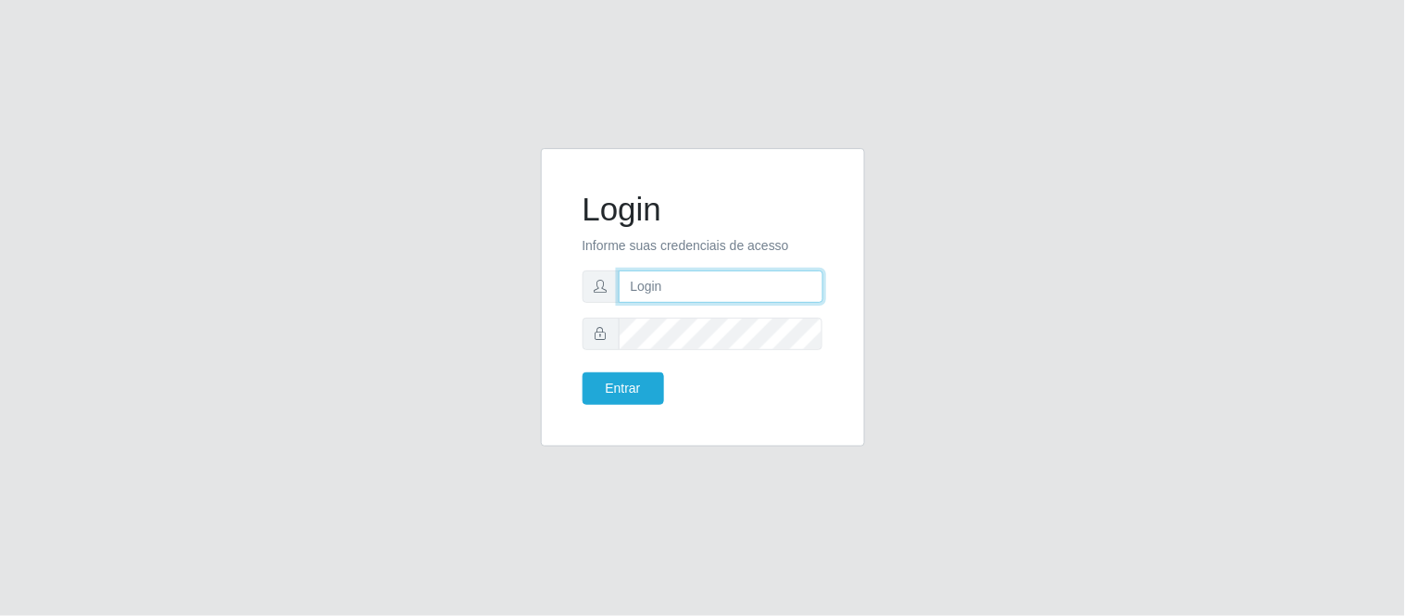
click at [677, 287] on input "text" at bounding box center [721, 286] width 205 height 32
type input "[PERSON_NAME]"
click at [637, 377] on button "Entrar" at bounding box center [624, 388] width 82 height 32
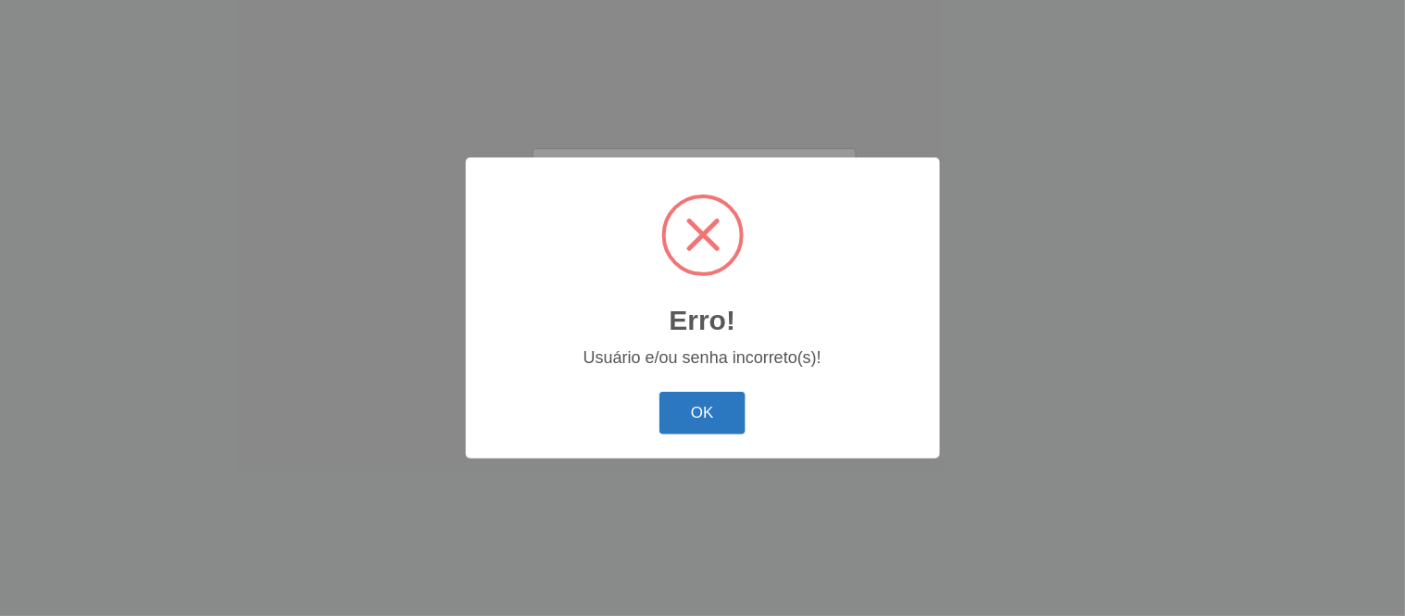
click at [708, 410] on button "OK" at bounding box center [702, 414] width 86 height 44
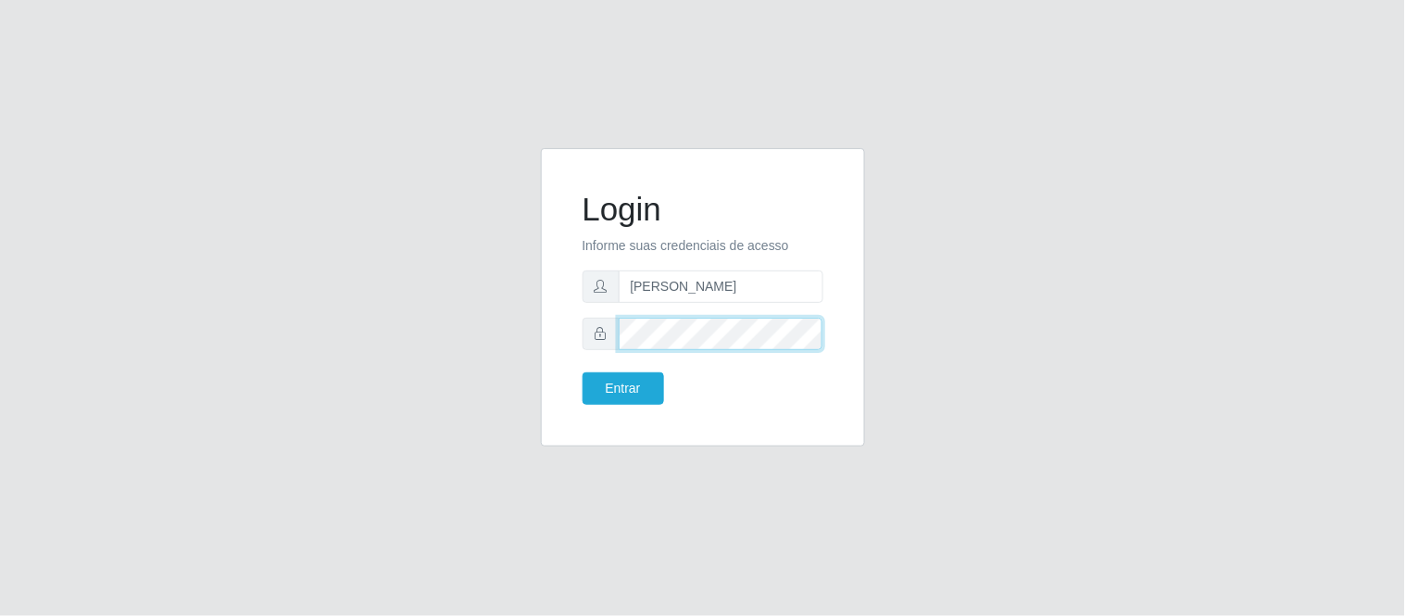
click at [583, 372] on button "Entrar" at bounding box center [624, 388] width 82 height 32
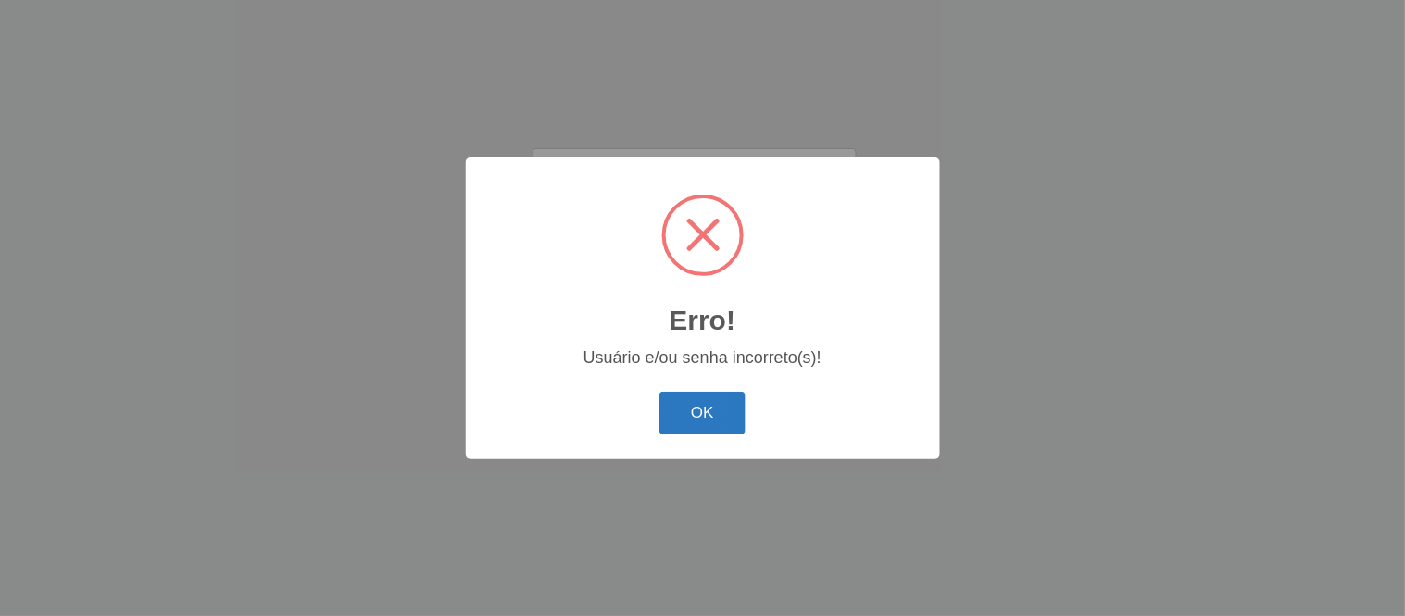
click at [699, 411] on button "OK" at bounding box center [702, 414] width 86 height 44
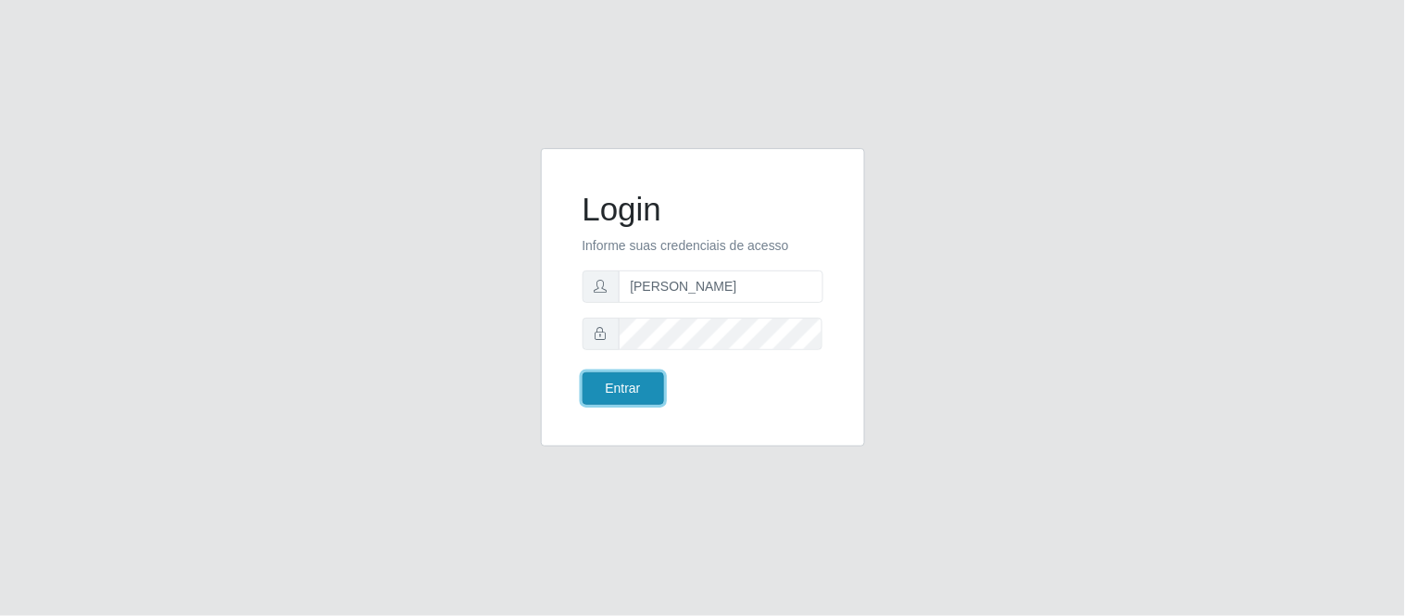
click at [634, 383] on button "Entrar" at bounding box center [624, 388] width 82 height 32
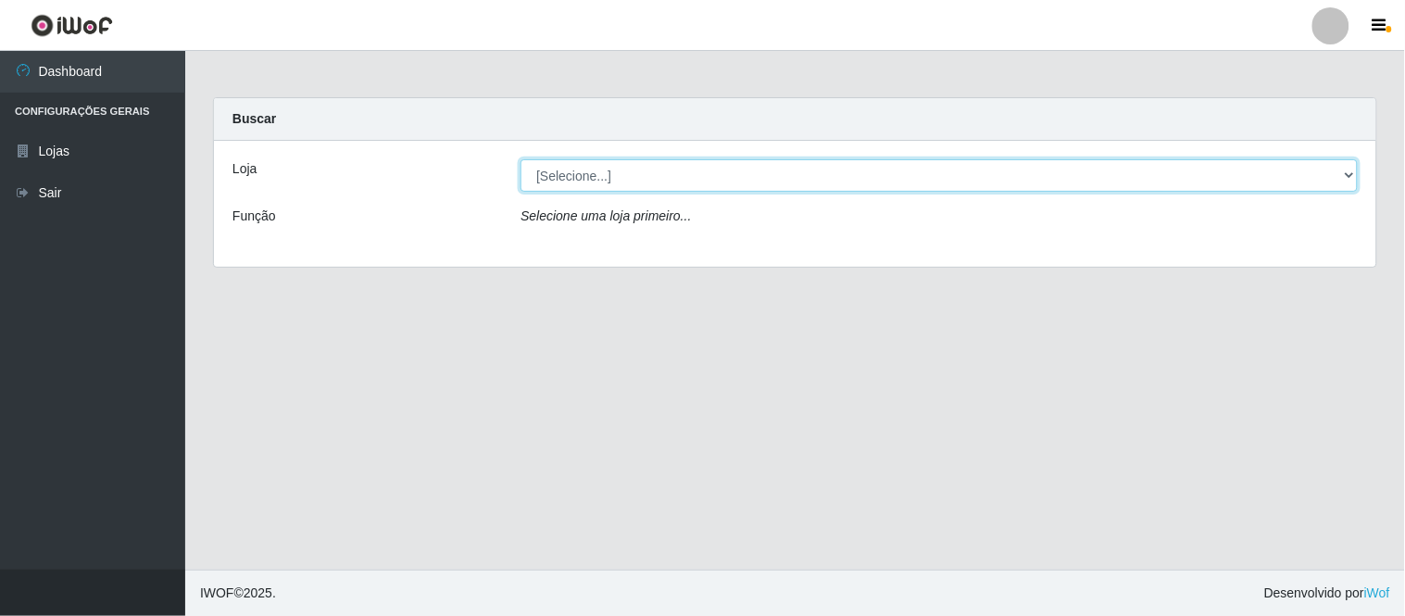
click at [1343, 171] on select "[Selecione...] Queiroz Atacadão - Coophab" at bounding box center [939, 175] width 837 height 32
select select "463"
click at [521, 159] on select "[Selecione...] Queiroz Atacadão - Coophab" at bounding box center [939, 175] width 837 height 32
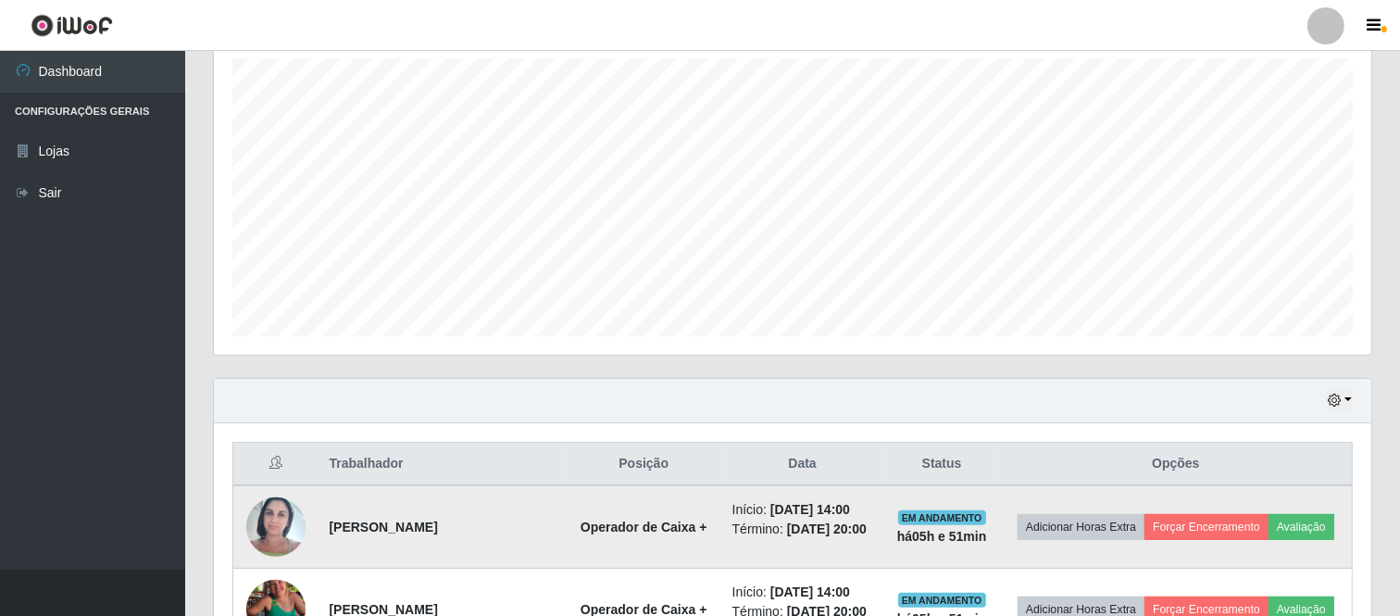
scroll to position [532, 0]
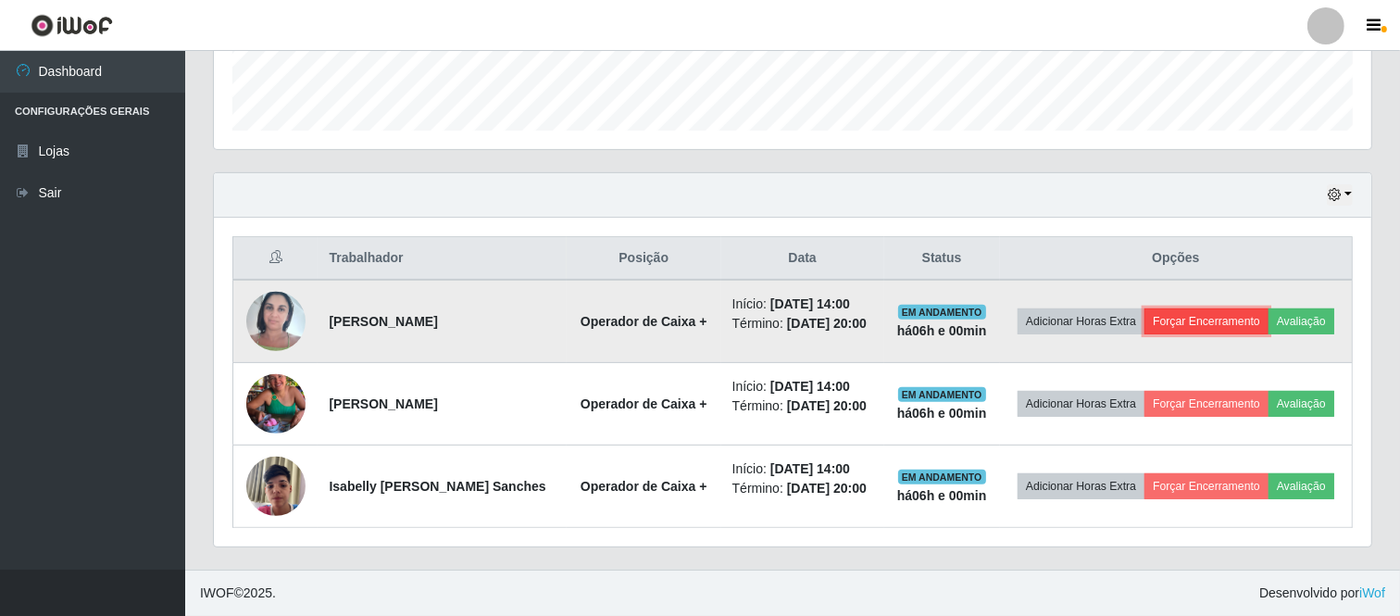
click at [1189, 320] on button "Forçar Encerramento" at bounding box center [1207, 321] width 124 height 26
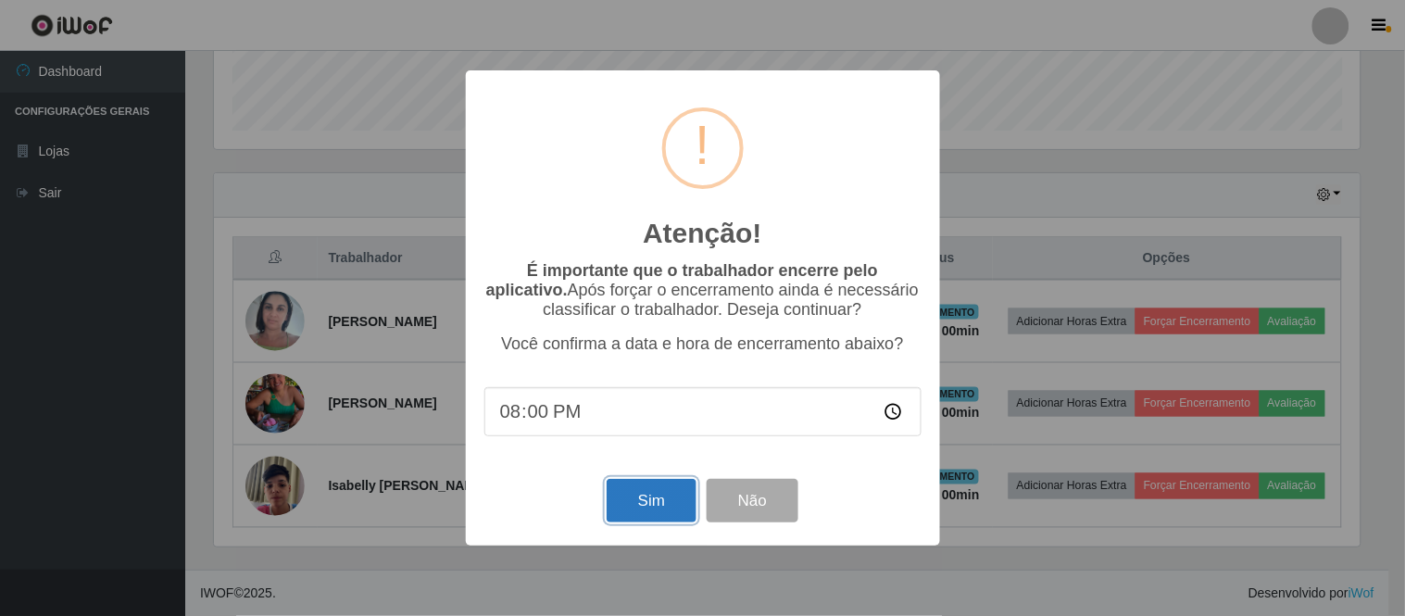
click at [665, 510] on button "Sim" at bounding box center [652, 501] width 90 height 44
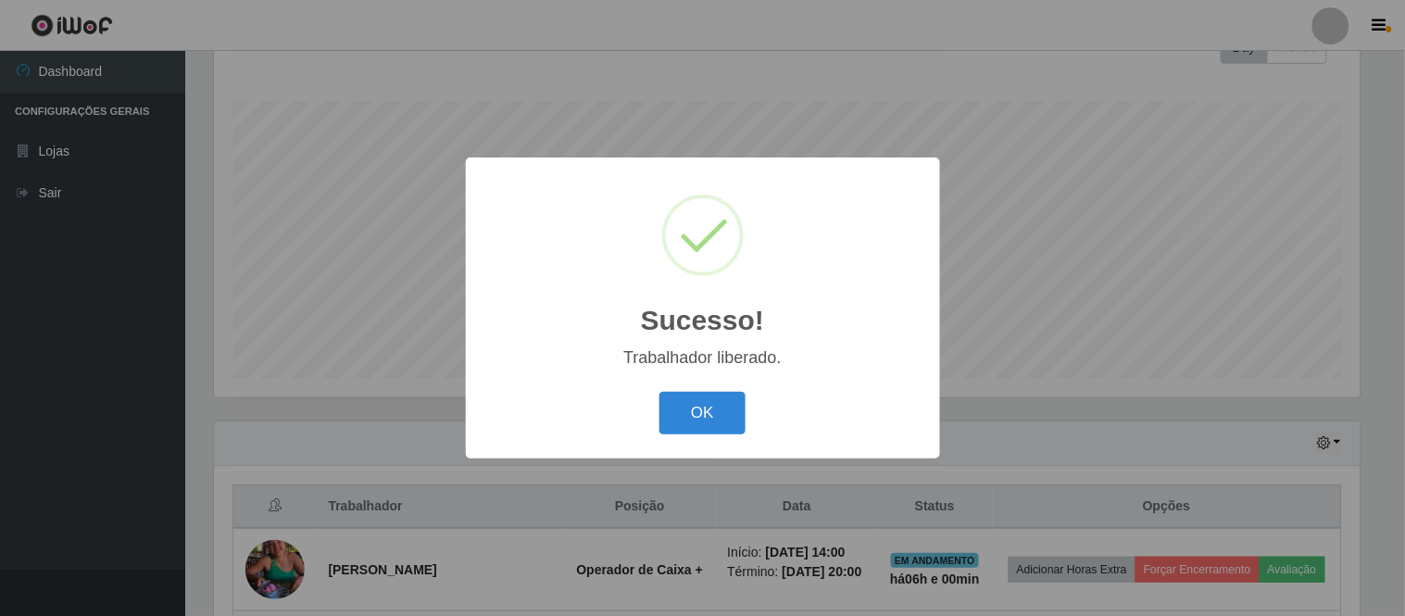
drag, startPoint x: 713, startPoint y: 408, endPoint x: 709, endPoint y: 600, distance: 192.7
click at [715, 409] on button "OK" at bounding box center [702, 414] width 86 height 44
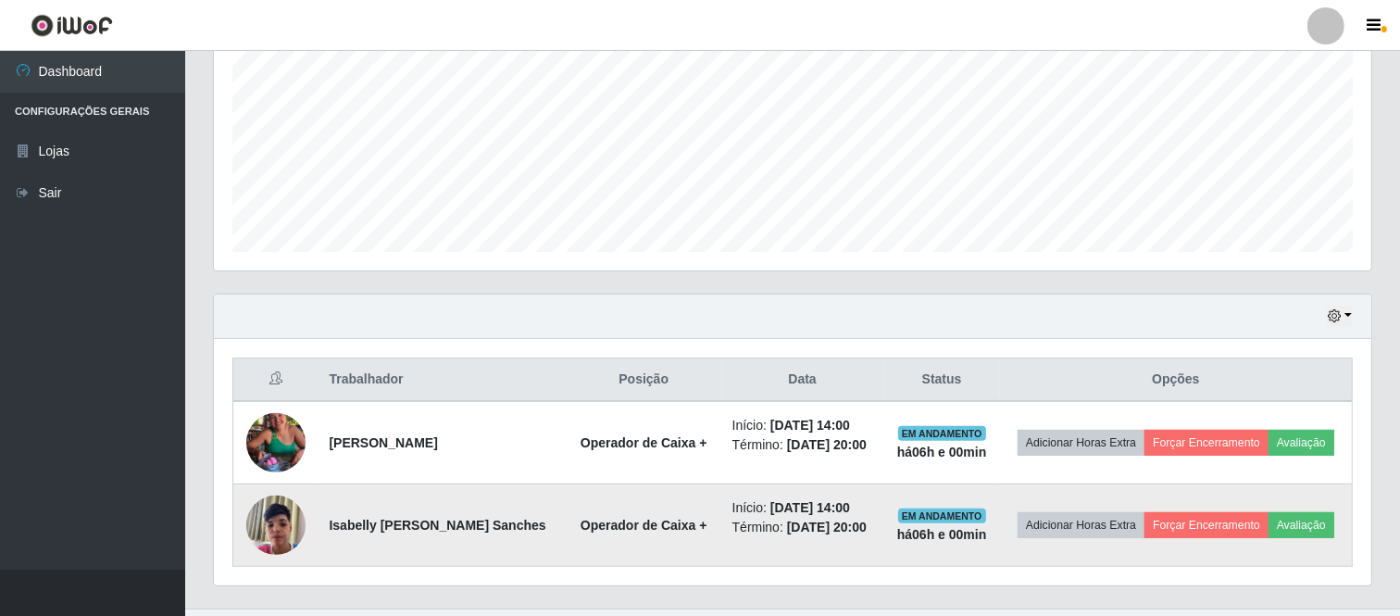
scroll to position [449, 0]
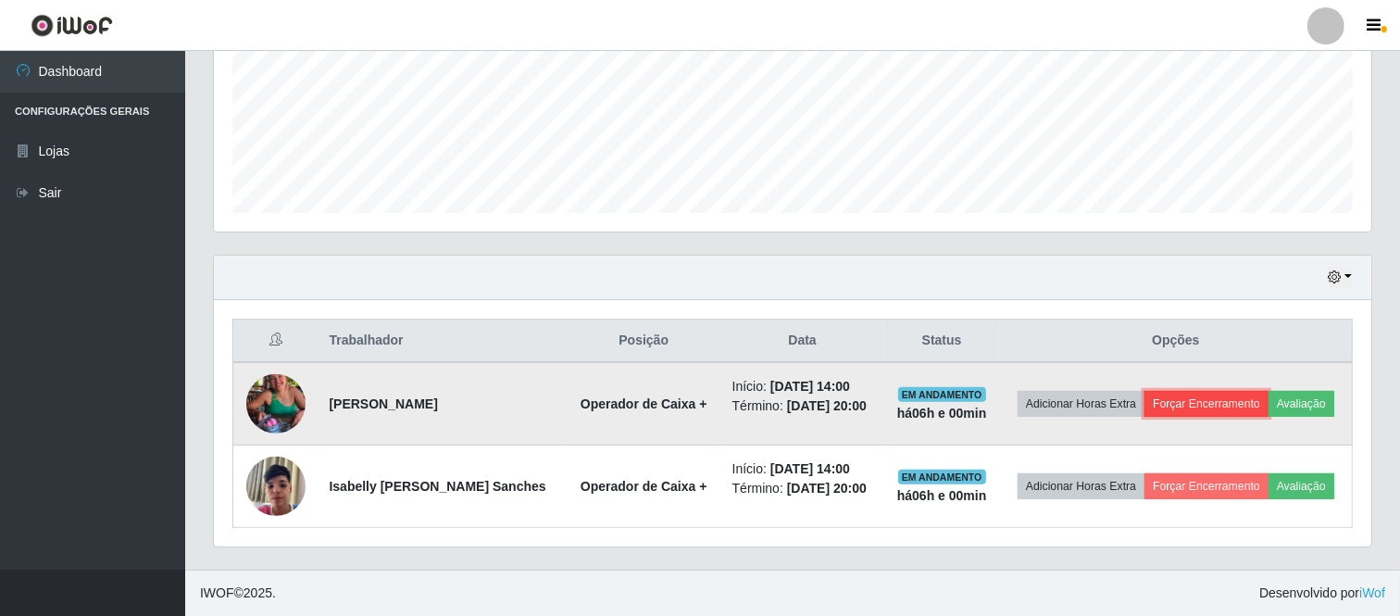
click at [1192, 405] on button "Forçar Encerramento" at bounding box center [1207, 404] width 124 height 26
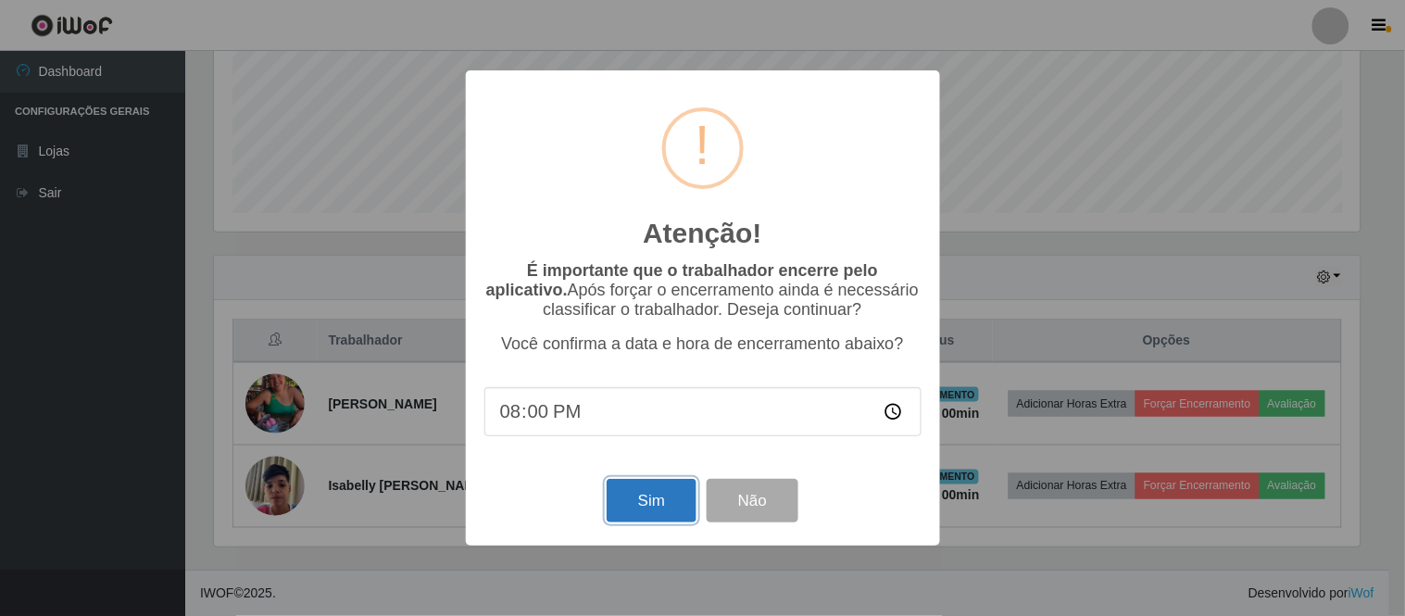
click at [637, 506] on button "Sim" at bounding box center [652, 501] width 90 height 44
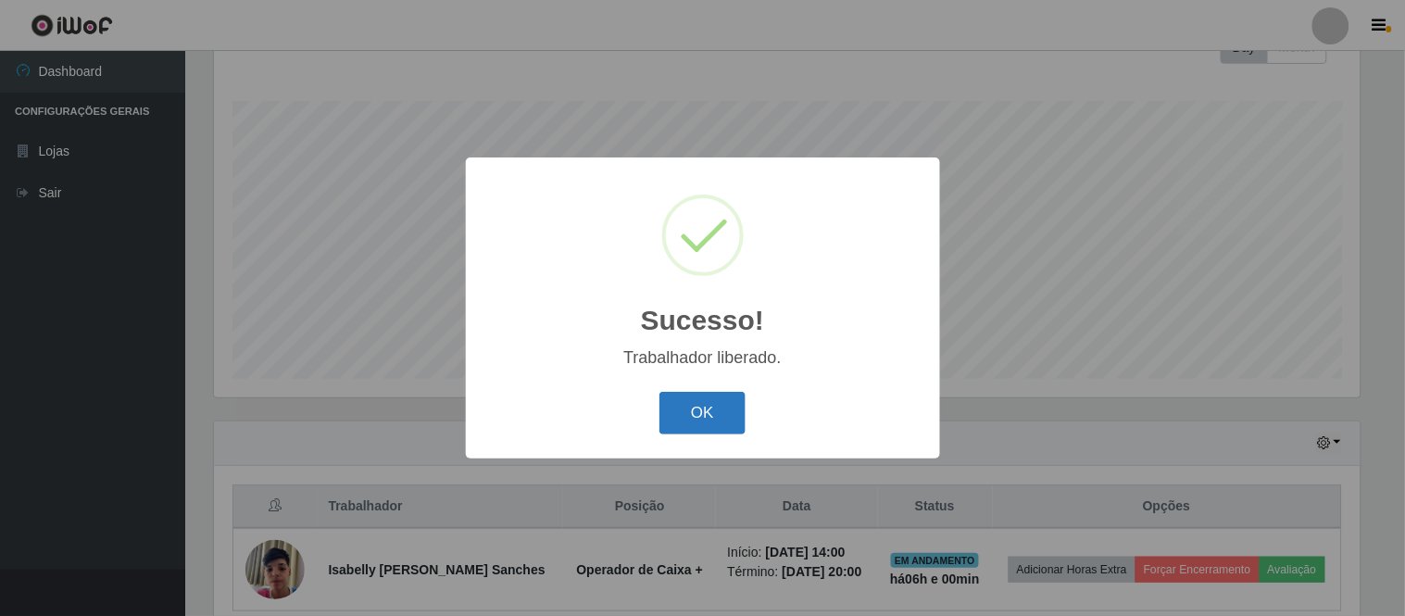
click at [717, 415] on button "OK" at bounding box center [702, 414] width 86 height 44
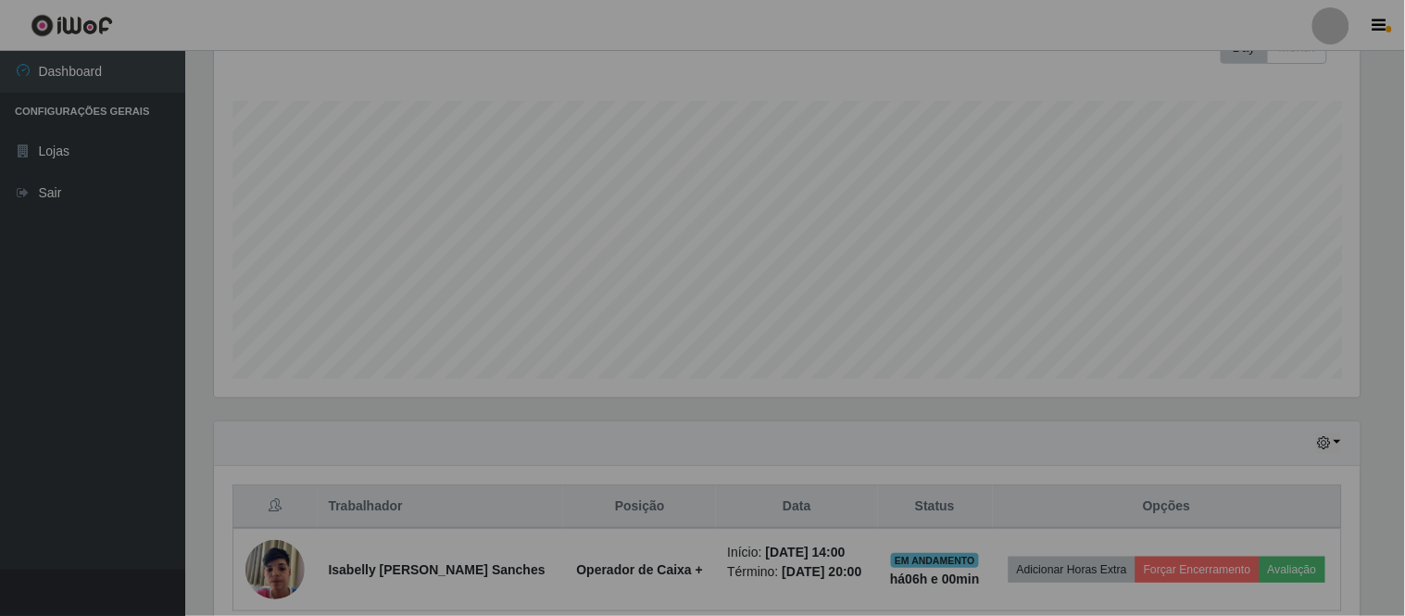
scroll to position [383, 1158]
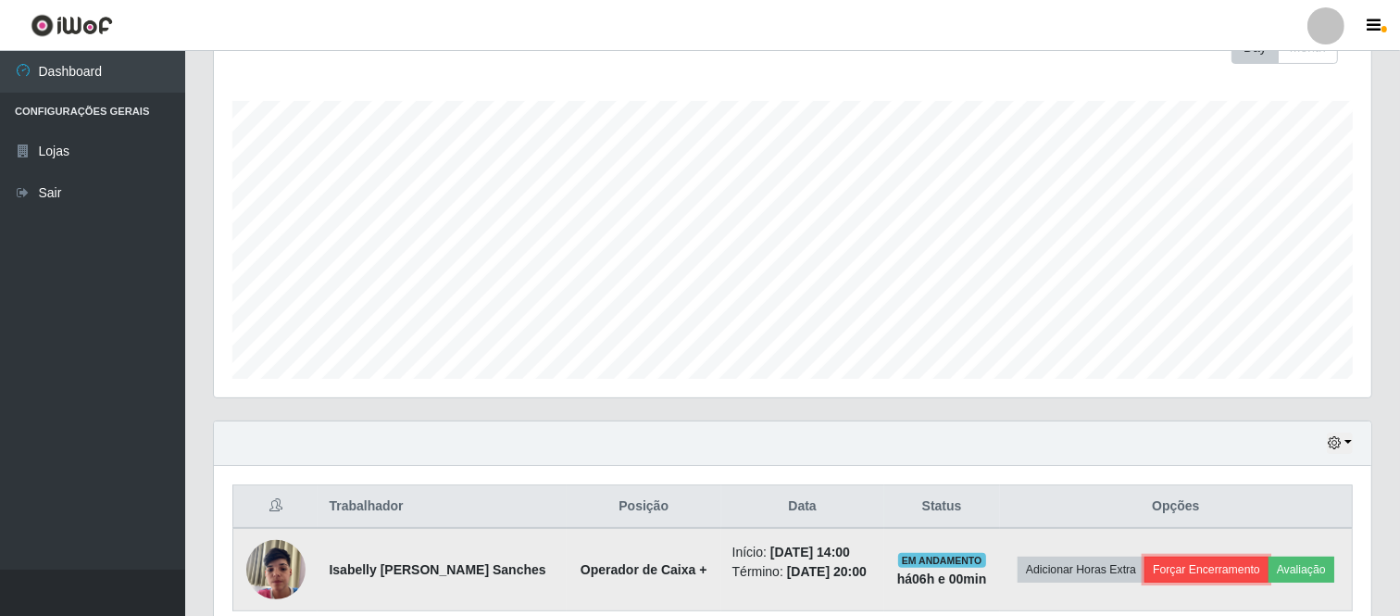
click at [1183, 572] on button "Forçar Encerramento" at bounding box center [1207, 570] width 124 height 26
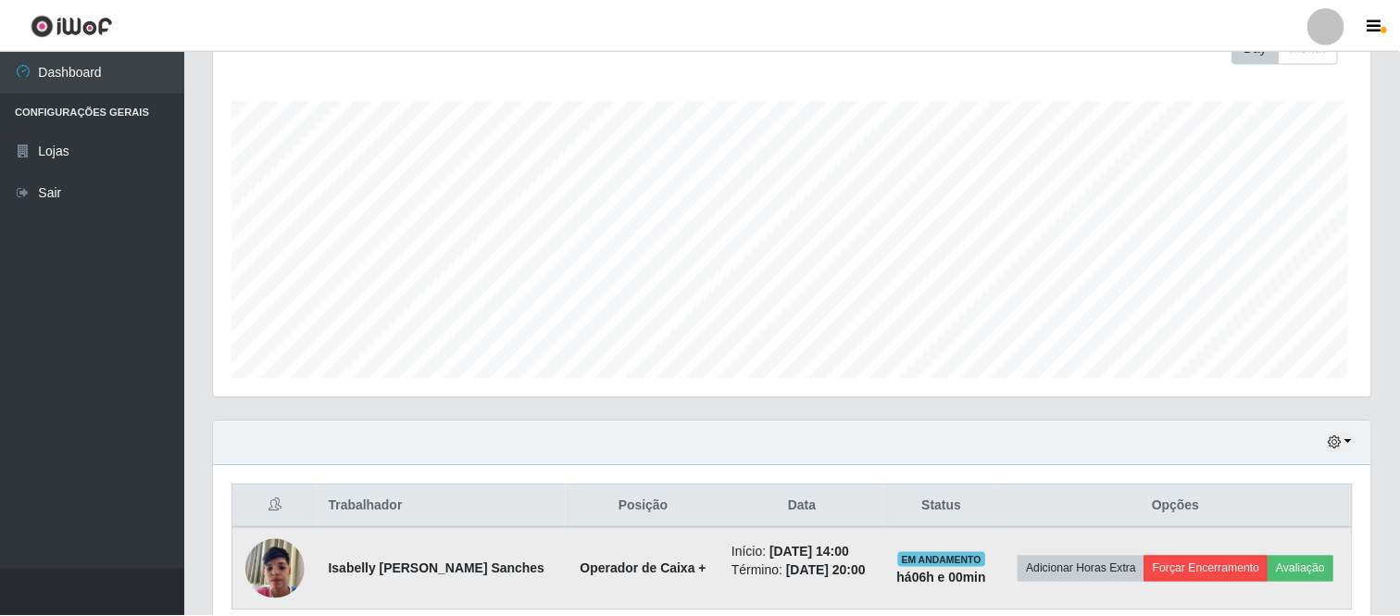
scroll to position [383, 1146]
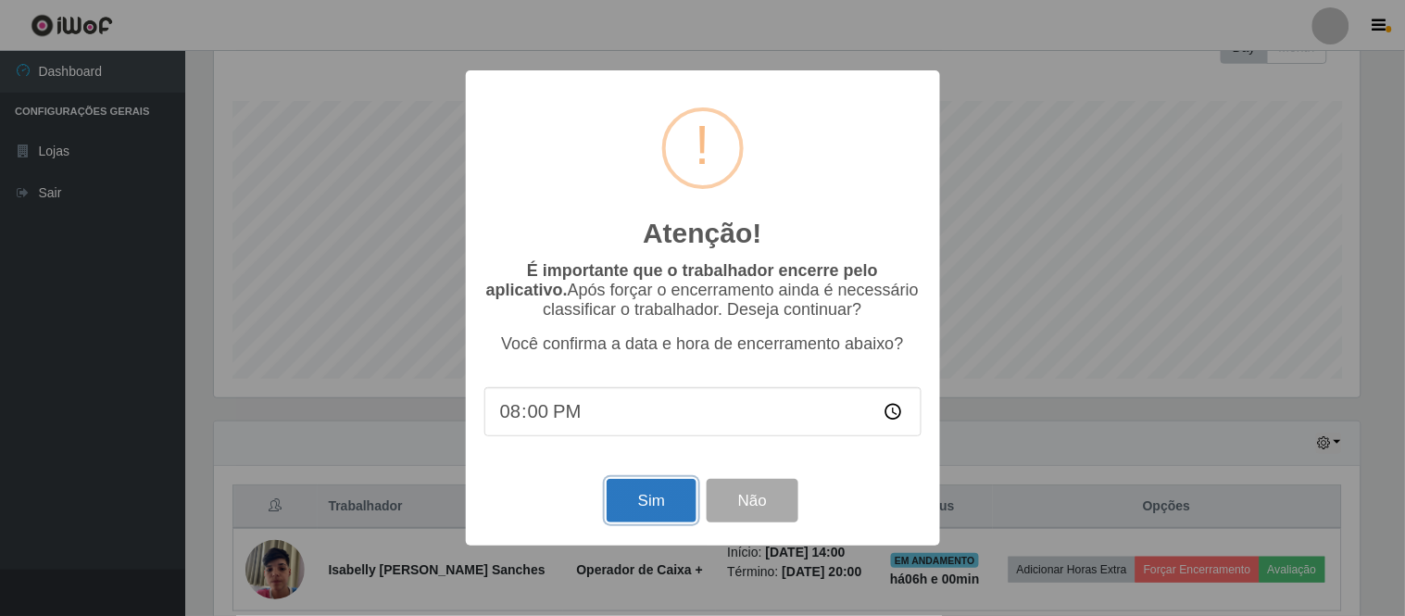
click at [656, 503] on button "Sim" at bounding box center [652, 501] width 90 height 44
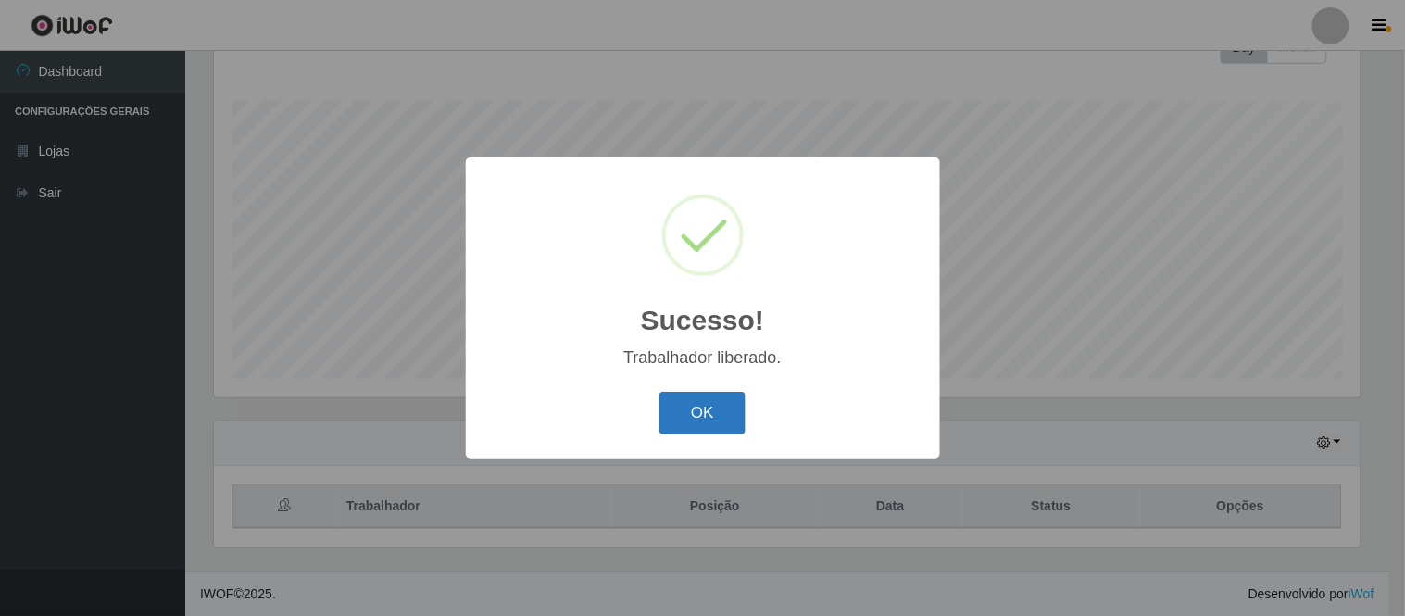
click at [706, 433] on button "OK" at bounding box center [702, 414] width 86 height 44
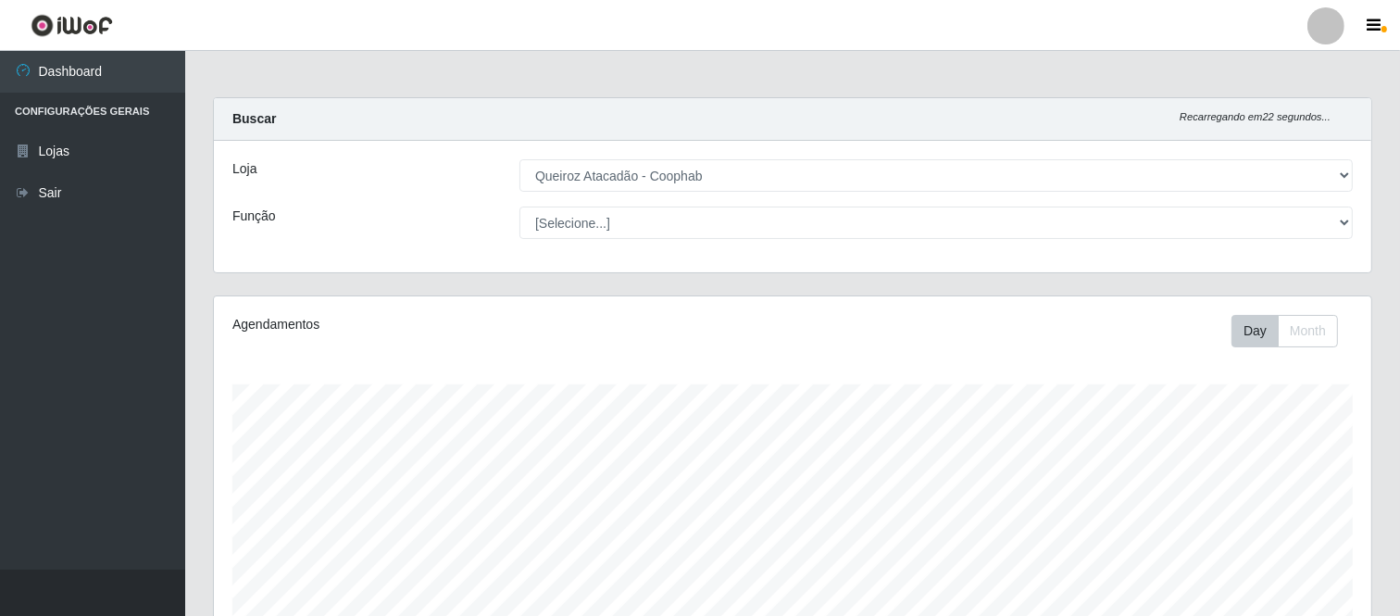
scroll to position [283, 0]
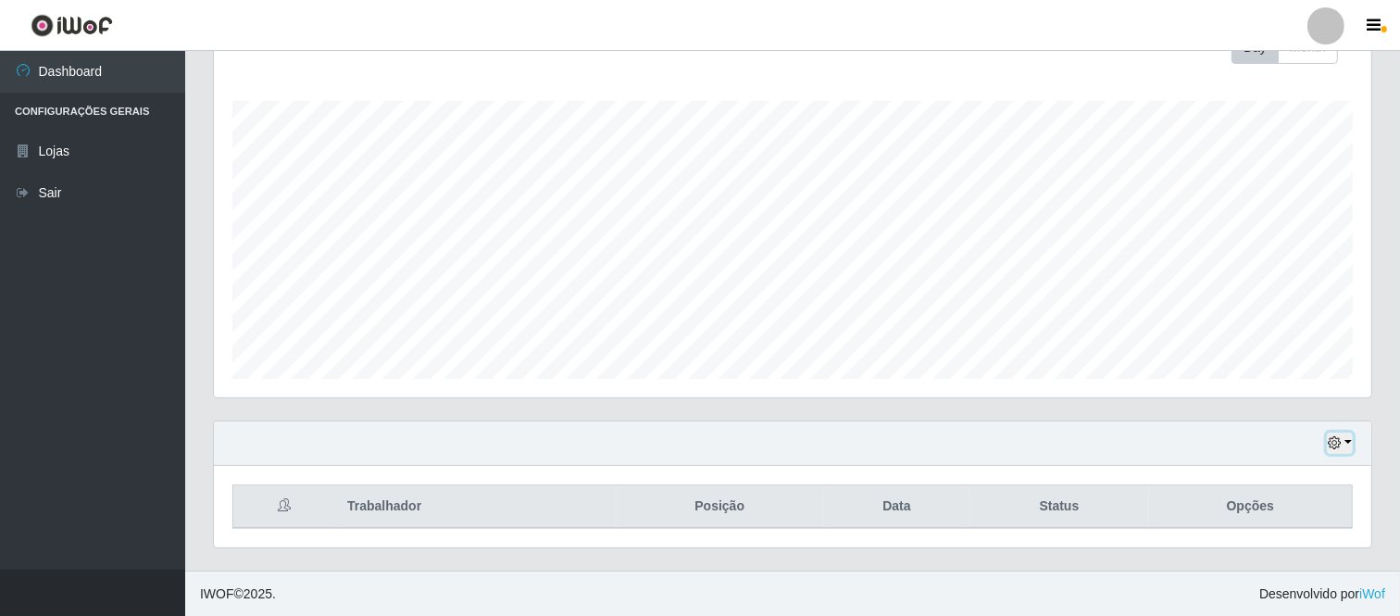
click at [1349, 443] on button "button" at bounding box center [1340, 443] width 26 height 21
click at [1262, 408] on button "Não encerrados" at bounding box center [1278, 412] width 146 height 38
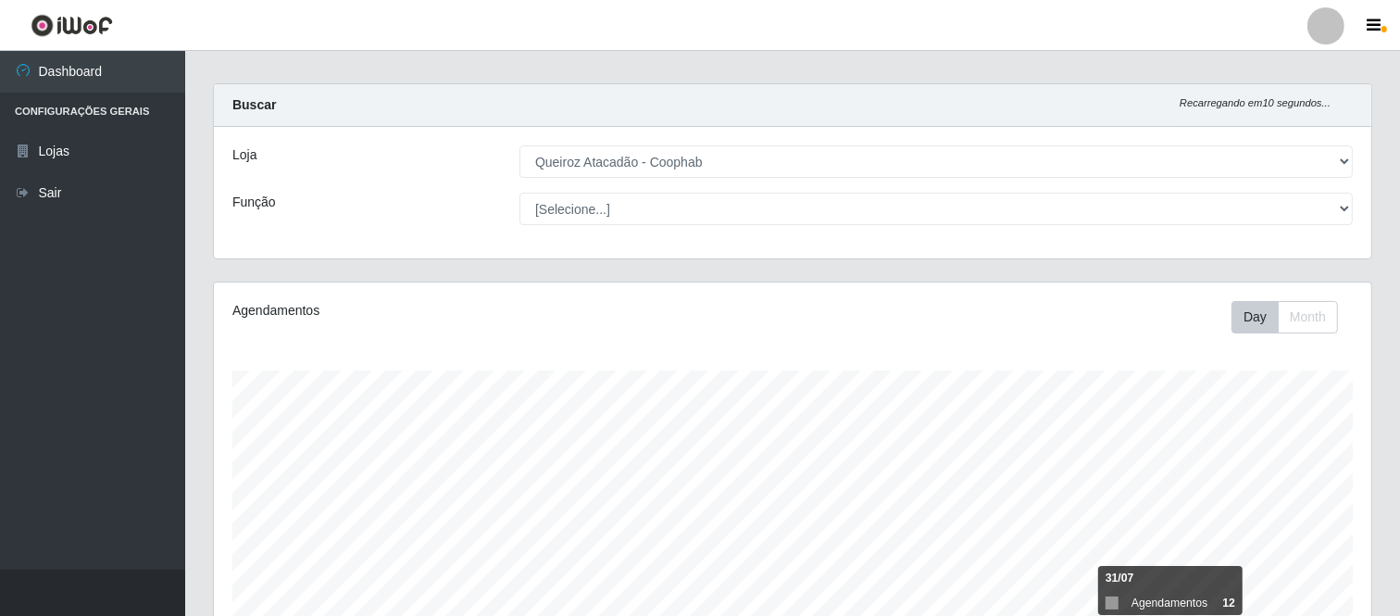
scroll to position [0, 0]
